Goal: Download file/media

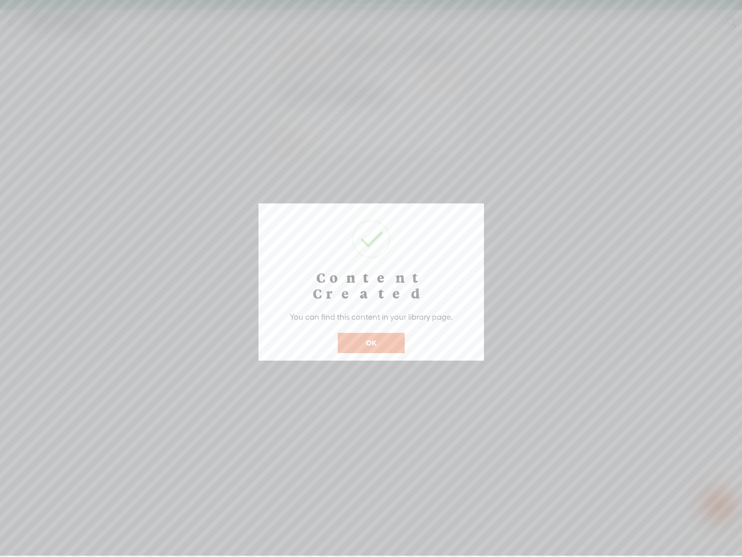
click at [353, 333] on button "OK" at bounding box center [371, 343] width 67 height 20
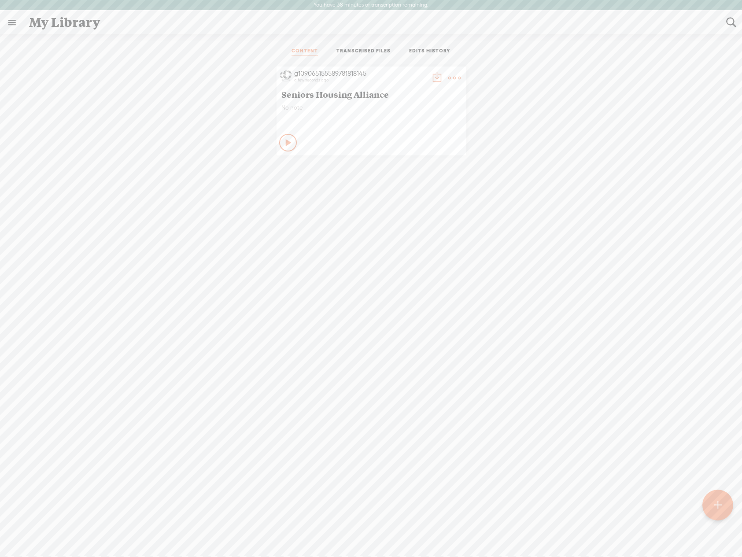
click at [284, 138] on icon at bounding box center [288, 142] width 9 height 9
click at [365, 45] on ul "CONTENT TRANSCRIBED FILES EDITS HISTORY" at bounding box center [371, 51] width 233 height 21
click at [368, 49] on link "TRANSCRIBED FILES" at bounding box center [363, 52] width 54 height 8
click at [576, 44] on div "CONTENT TRANSCRIBED FILES EDITS HISTORY" at bounding box center [371, 51] width 729 height 21
click at [9, 28] on link at bounding box center [11, 22] width 23 height 23
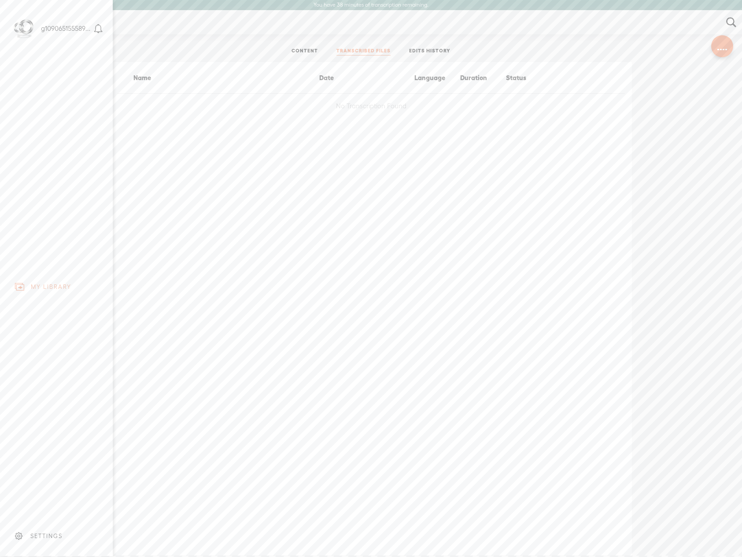
click at [41, 532] on div "SETTINGS" at bounding box center [46, 535] width 32 height 7
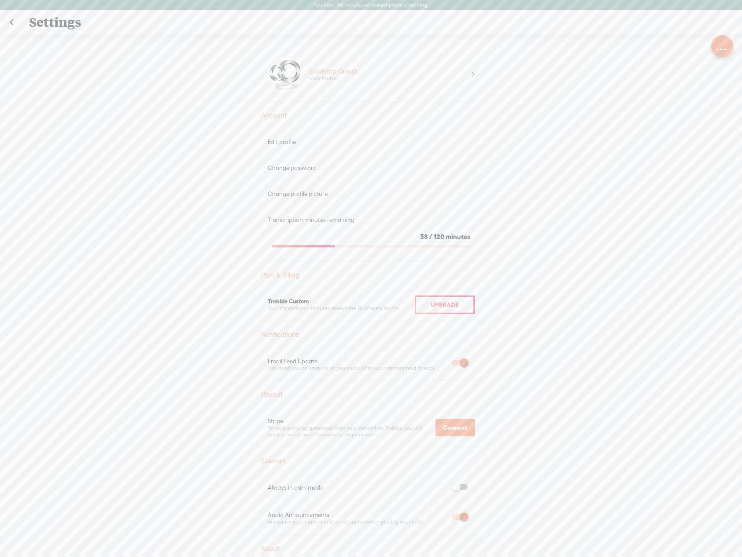
click at [11, 21] on link at bounding box center [11, 22] width 22 height 23
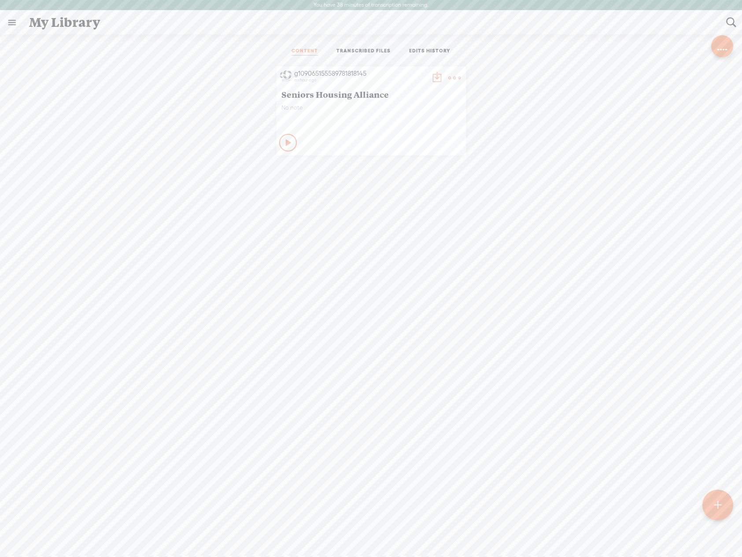
click at [451, 75] on t at bounding box center [454, 78] width 12 height 12
click at [393, 166] on link "Download as..." at bounding box center [411, 168] width 88 height 20
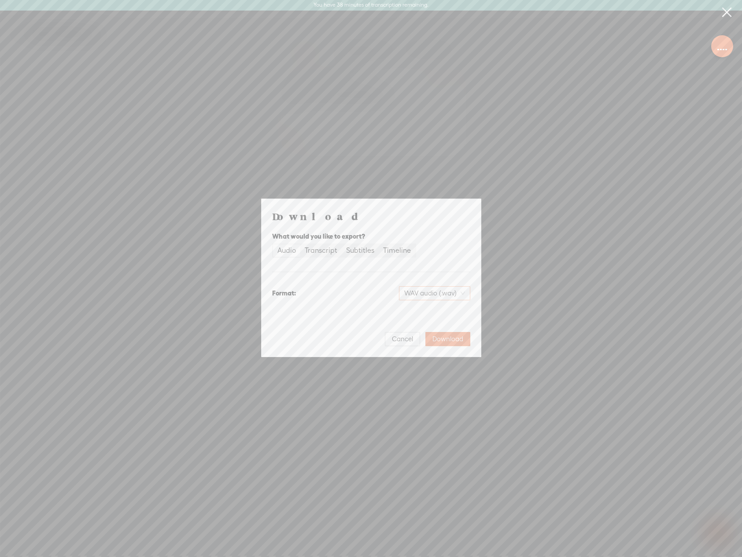
click at [450, 292] on span "WAV audio (.wav)" at bounding box center [434, 293] width 61 height 13
click at [432, 309] on div "MP3 audio (.mp3)" at bounding box center [427, 311] width 72 height 9
click at [436, 336] on span "Download" at bounding box center [447, 339] width 31 height 9
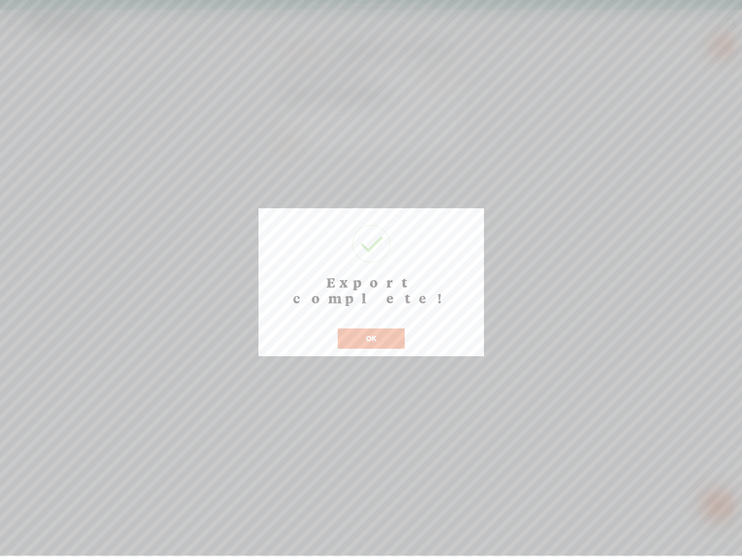
click at [378, 329] on button "OK" at bounding box center [371, 339] width 67 height 20
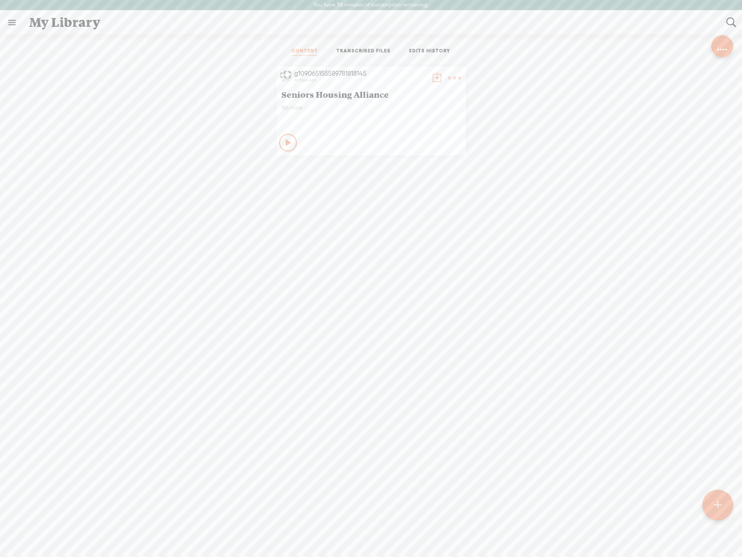
click at [321, 336] on div "g109065155589781818145 an hour ago Seniors Housing Alliance No note Play Content" at bounding box center [371, 325] width 729 height 526
click at [723, 48] on div at bounding box center [724, 49] width 2 height 2
click at [430, 298] on div "g109065155589781818145 an hour ago Seniors Housing Alliance No note Play Content" at bounding box center [371, 325] width 729 height 526
click at [452, 72] on t at bounding box center [454, 78] width 12 height 12
click at [397, 187] on link "Share" at bounding box center [411, 188] width 88 height 20
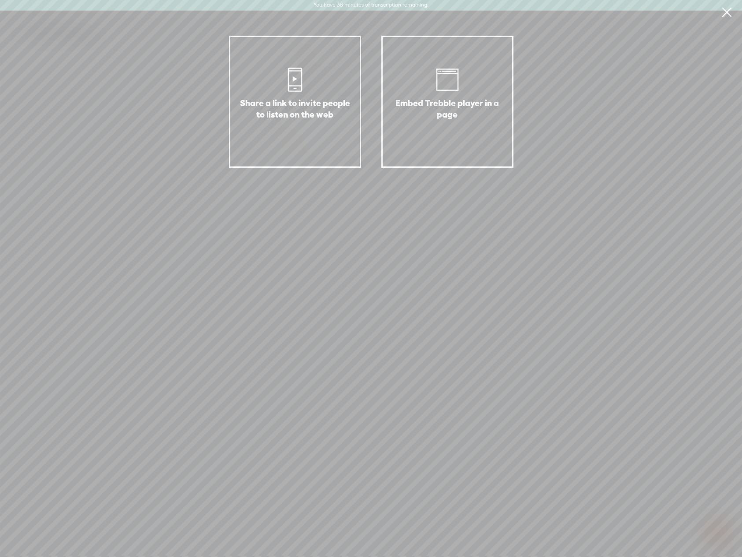
click at [292, 123] on div "Share a link to invite people to listen on the web" at bounding box center [295, 119] width 111 height 44
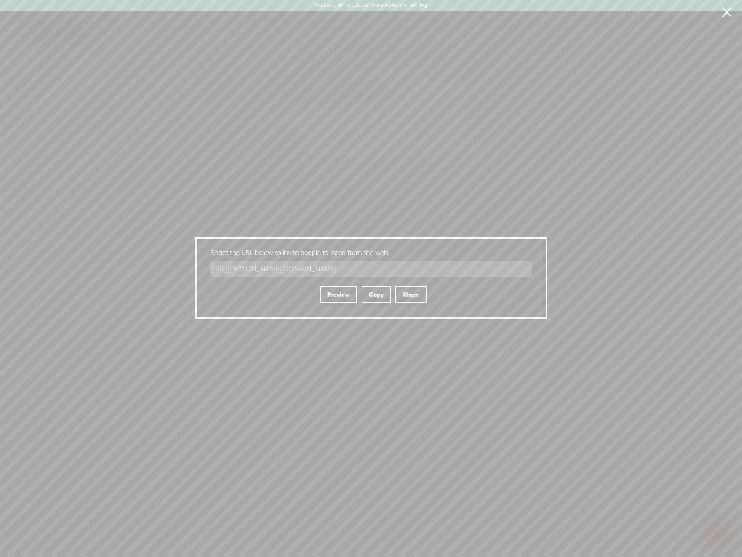
click at [408, 288] on div "Share" at bounding box center [410, 295] width 31 height 18
click at [410, 291] on div "Share" at bounding box center [410, 295] width 31 height 18
click at [585, 80] on div "Share a link to invite people to listen on the web Embed Trebble player in a pa…" at bounding box center [371, 278] width 742 height 556
click at [732, 12] on link at bounding box center [727, 12] width 22 height 25
